Goal: Browse casually

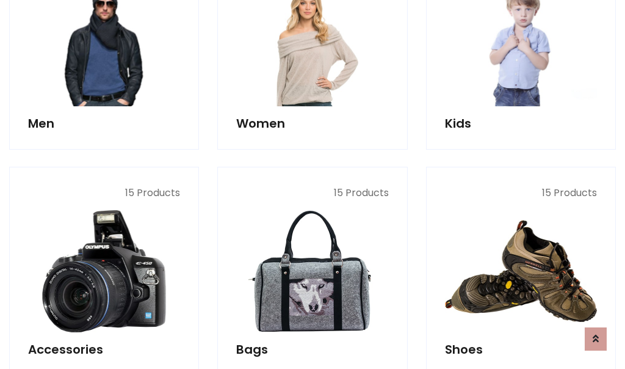
scroll to position [409, 0]
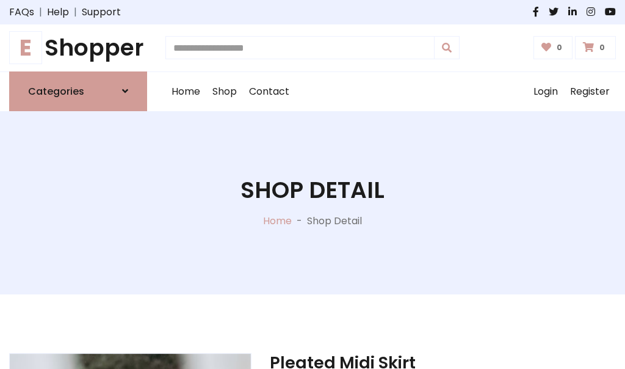
click at [78, 48] on h1 "E Shopper" at bounding box center [78, 47] width 138 height 27
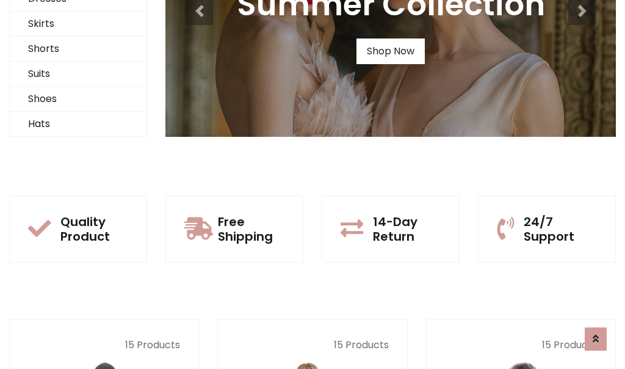
scroll to position [118, 0]
